Goal: Book appointment/travel/reservation

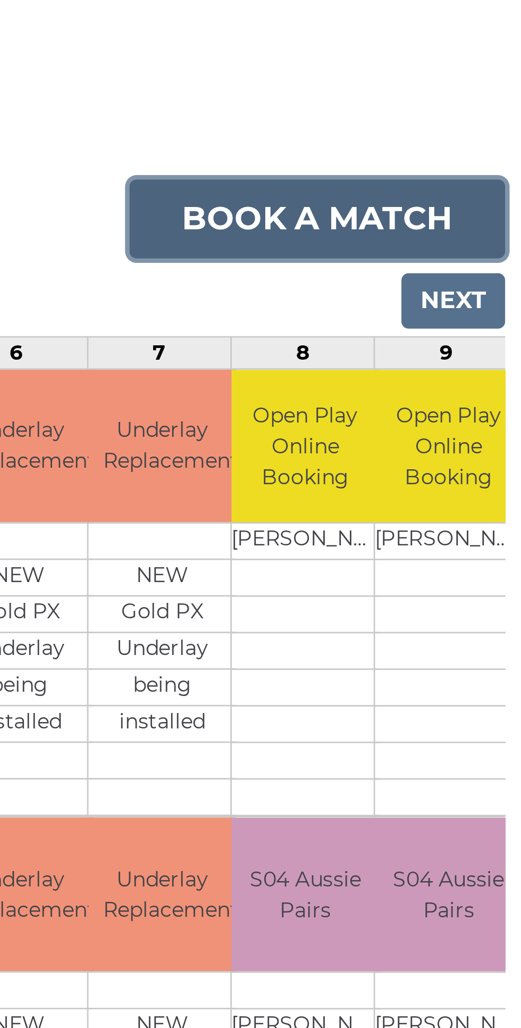
click at [451, 175] on link "Book a match" at bounding box center [445, 177] width 137 height 29
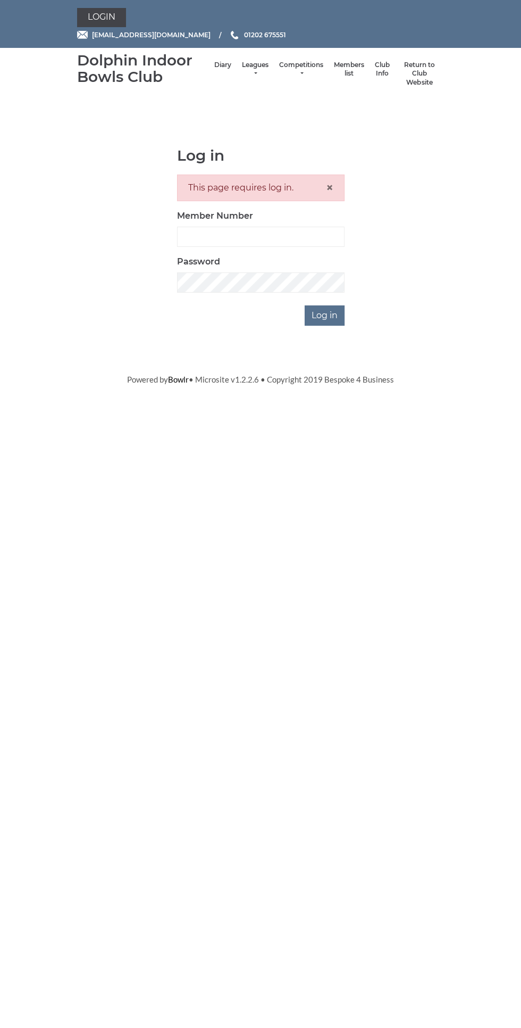
click at [322, 386] on html "Login [EMAIL_ADDRESS][DOMAIN_NAME] 01202 675551 Diary" at bounding box center [260, 193] width 521 height 386
click at [292, 236] on input "Member Number" at bounding box center [261, 237] width 168 height 20
type input "3199"
click at [305, 305] on input "Log in" at bounding box center [325, 315] width 40 height 20
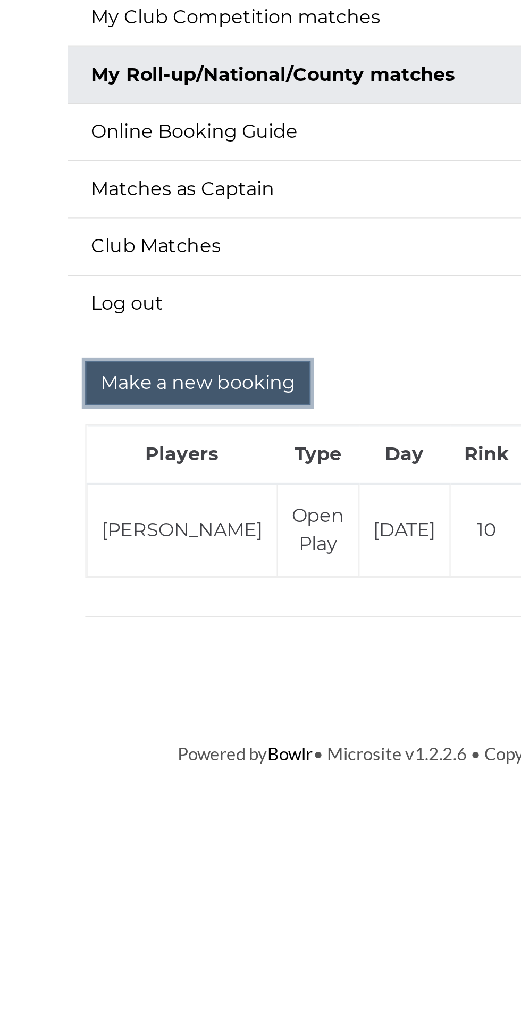
click at [145, 353] on input "Make a new booking" at bounding box center [136, 357] width 103 height 20
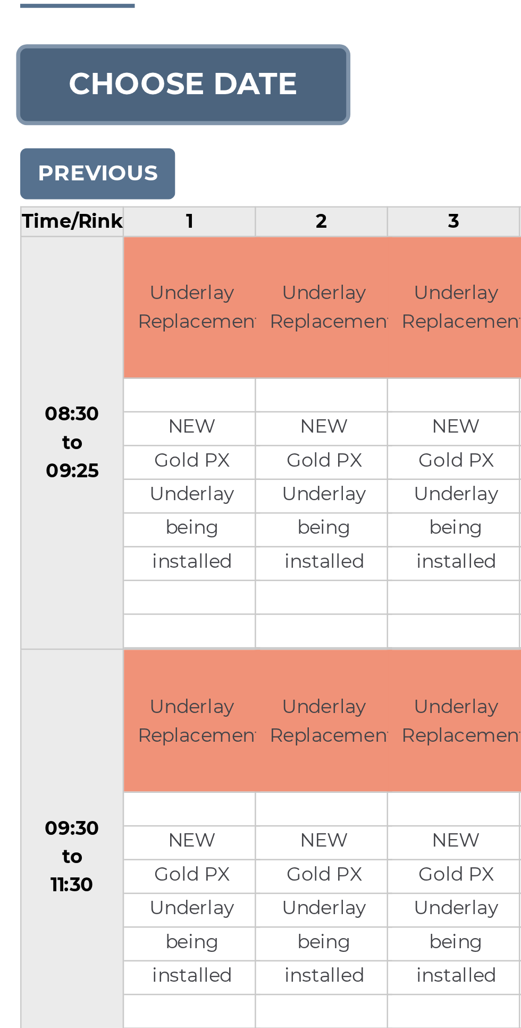
click at [86, 160] on button "Choose date" at bounding box center [72, 163] width 129 height 29
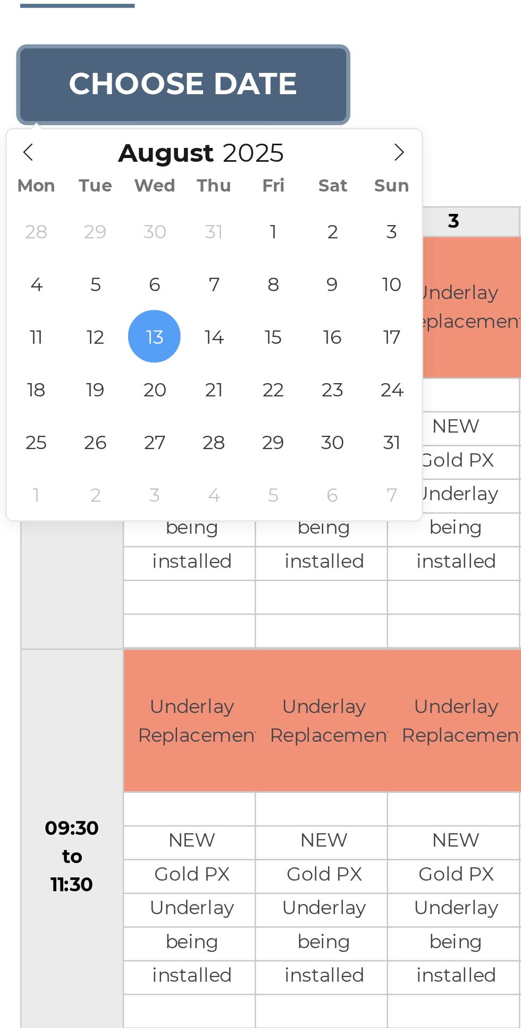
type input "[DATE]"
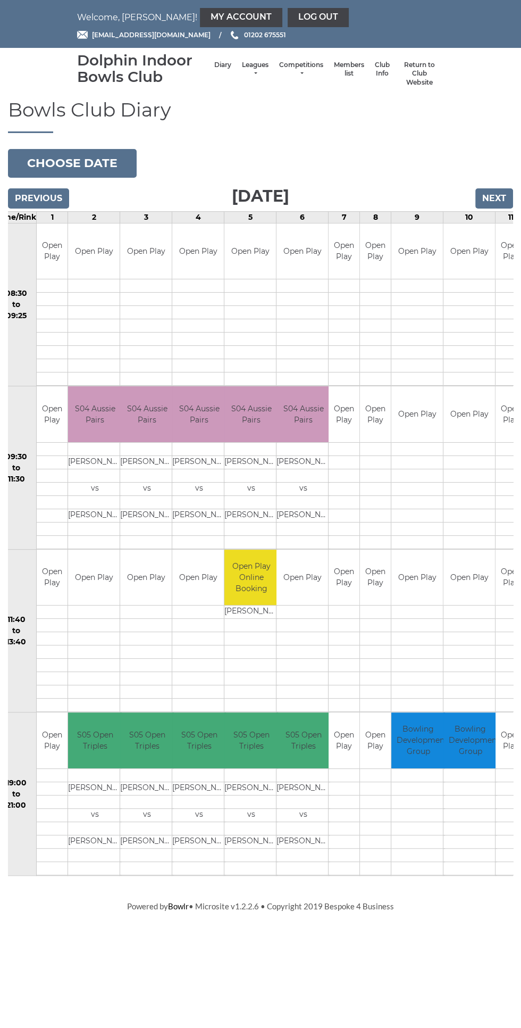
scroll to position [0, 28]
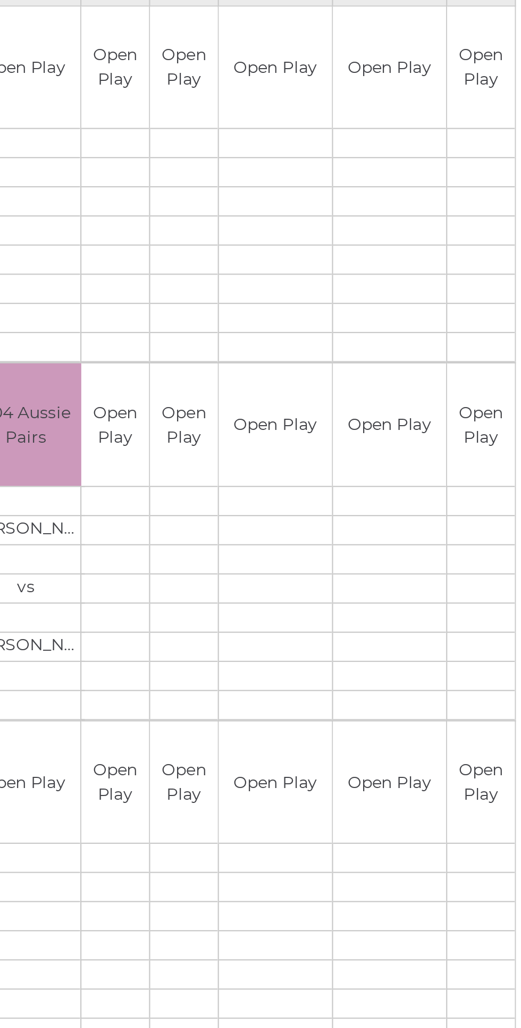
click at [0, 0] on div "Book slot" at bounding box center [0, 0] width 0 height 0
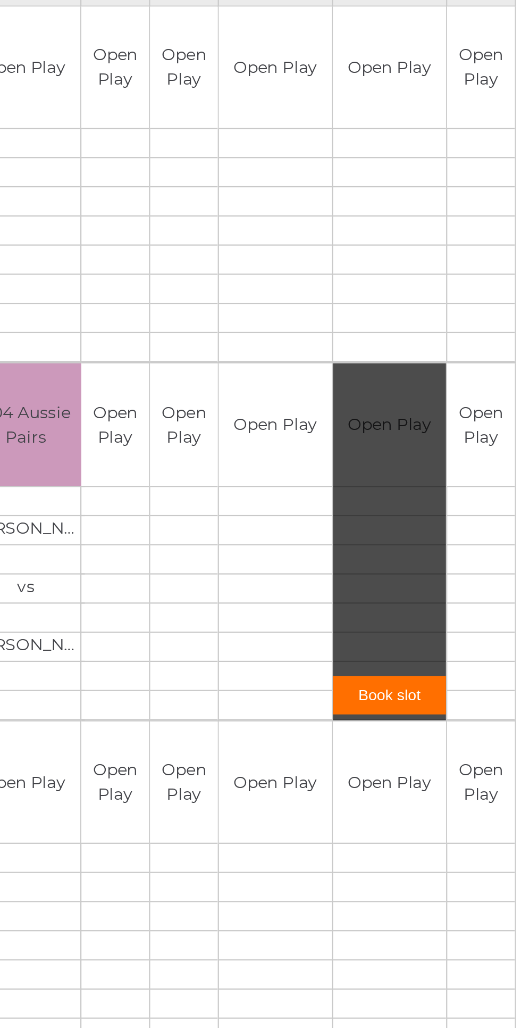
click at [458, 536] on link "Book slot" at bounding box center [456, 538] width 52 height 18
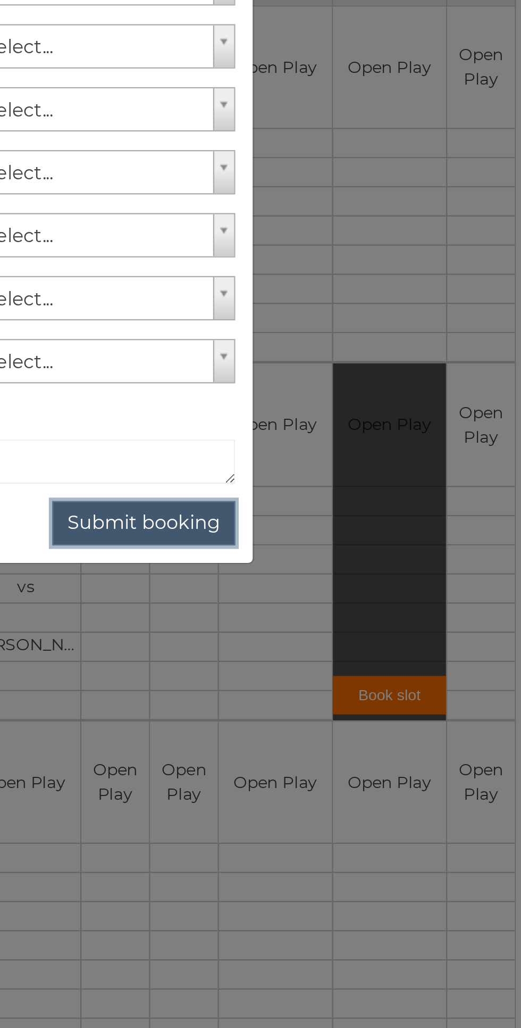
click at [355, 458] on button "Submit booking" at bounding box center [344, 459] width 84 height 20
